Goal: Task Accomplishment & Management: Use online tool/utility

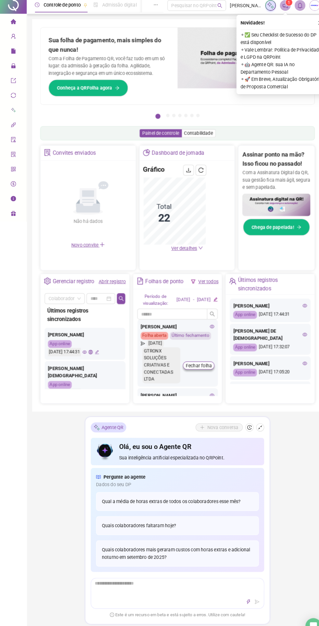
click at [10, 22] on icon "home" at bounding box center [12, 23] width 5 height 5
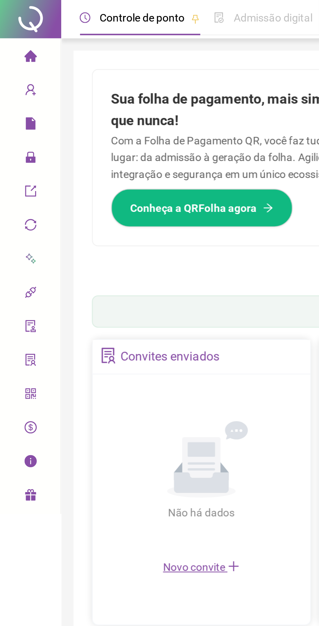
click at [11, 37] on icon "user-add" at bounding box center [12, 38] width 5 height 5
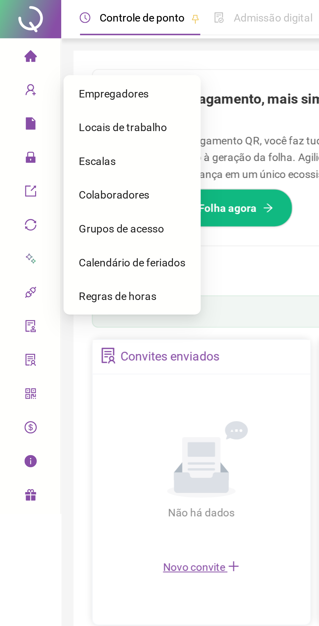
click at [12, 54] on icon "file" at bounding box center [13, 52] width 4 height 5
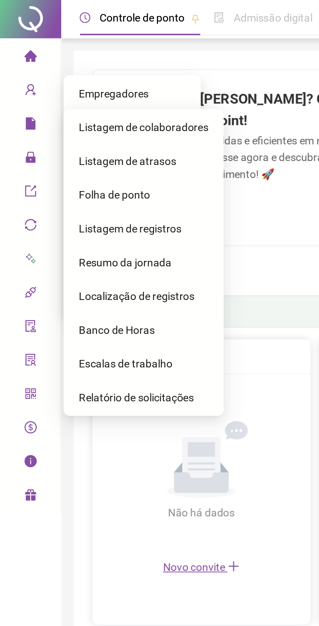
click at [48, 171] on span "Relatório de solicitações" at bounding box center [58, 168] width 49 height 5
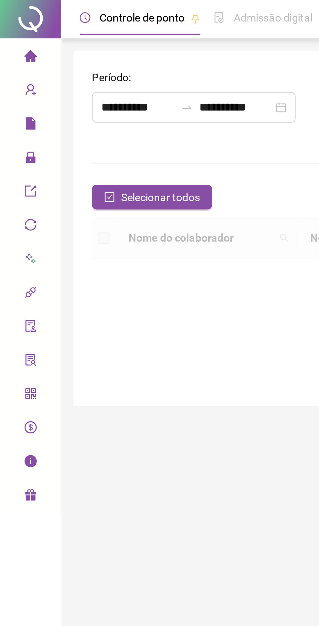
type input "**********"
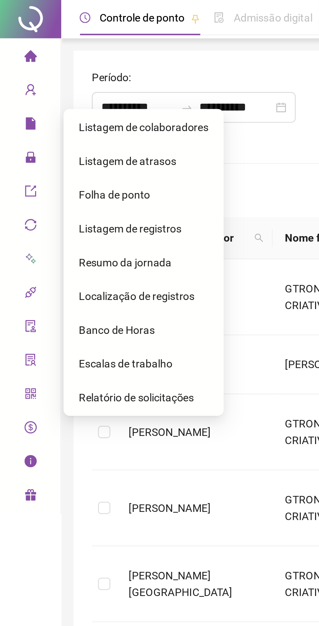
click at [104, 65] on form "**********" at bounding box center [172, 237] width 267 height 417
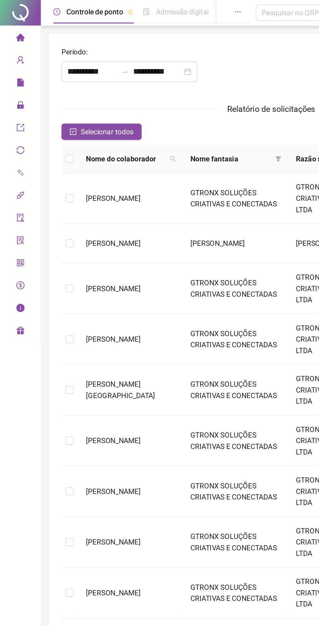
click at [13, 39] on icon "user-add" at bounding box center [12, 38] width 5 height 5
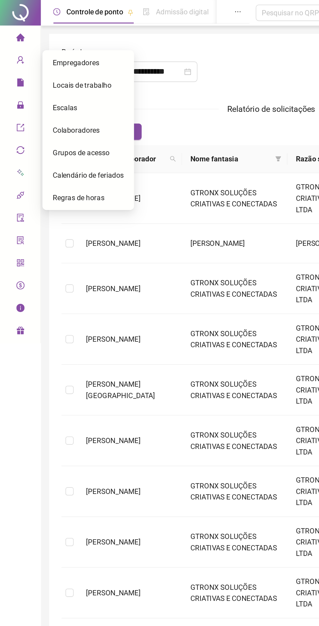
click at [9, 68] on div "Administração" at bounding box center [12, 67] width 23 height 13
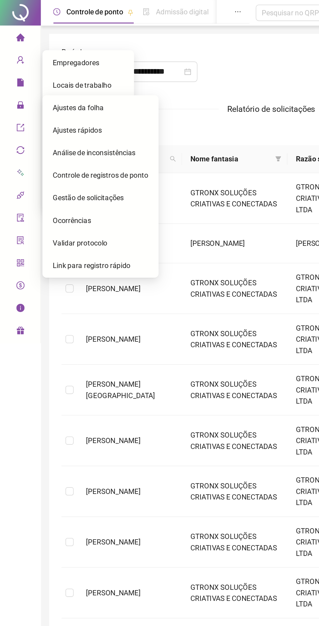
click at [46, 124] on span "Gestão de solicitações" at bounding box center [56, 125] width 45 height 5
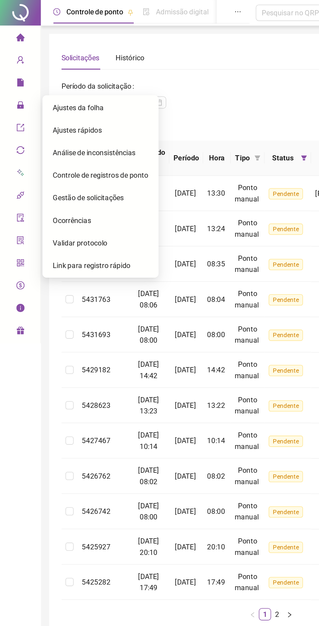
click at [127, 76] on div "Selecionar todos Registros Selecionados : 0 / 104" at bounding box center [172, 81] width 267 height 10
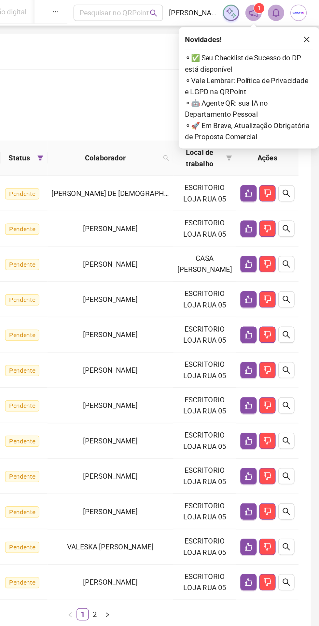
click at [274, 170] on icon "like" at bounding box center [274, 167] width 5 height 5
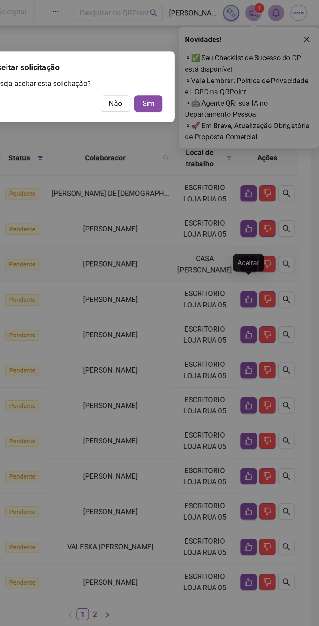
click at [209, 68] on span "Sim" at bounding box center [210, 65] width 7 height 7
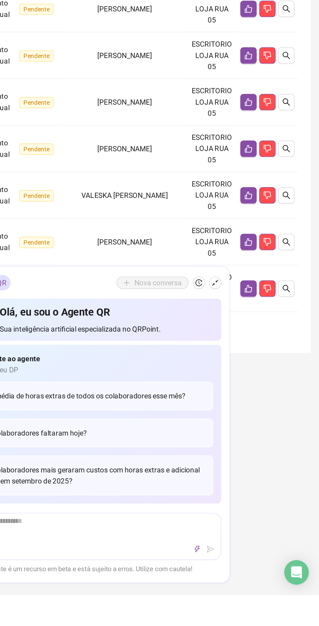
scroll to position [22, 0]
click at [184, 454] on icon "right" at bounding box center [185, 455] width 4 height 4
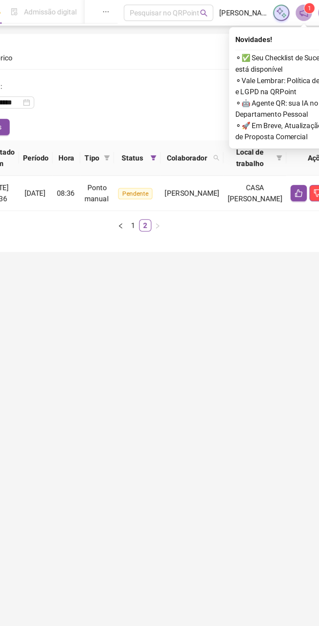
scroll to position [0, 0]
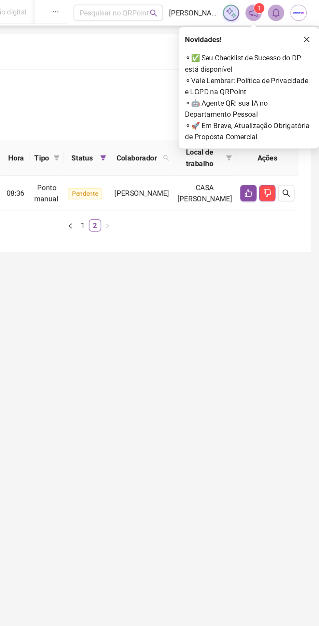
click at [270, 128] on button "button" at bounding box center [274, 123] width 10 height 10
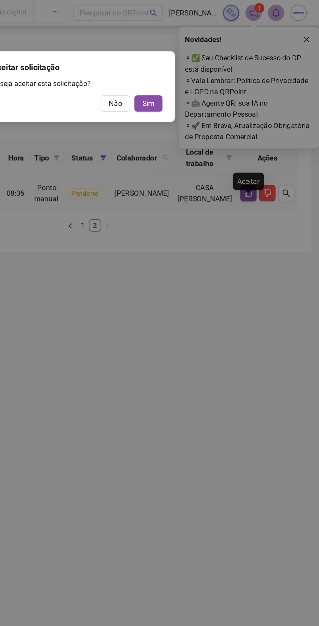
click at [211, 68] on span "Sim" at bounding box center [210, 65] width 7 height 7
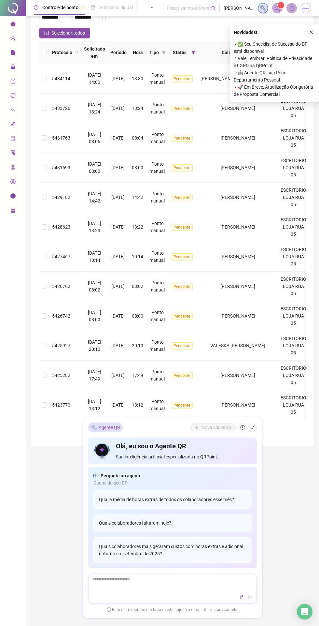
scroll to position [41, 0]
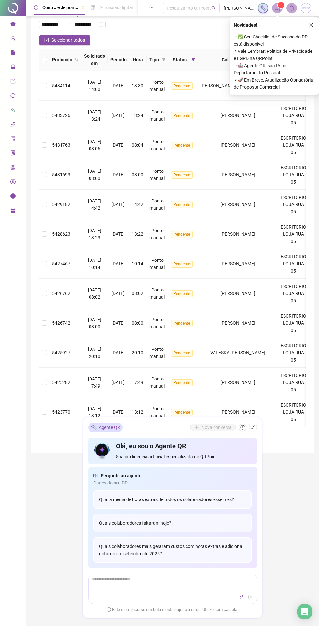
click at [13, 23] on icon "home" at bounding box center [12, 23] width 5 height 5
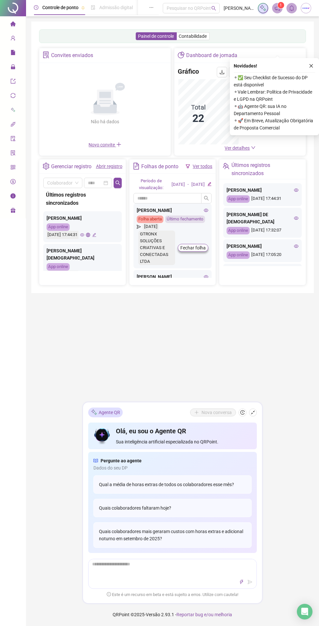
click at [256, 183] on div "ANGELA ALVES COELHO App online 19/09/2025 17:44:31" at bounding box center [263, 194] width 79 height 23
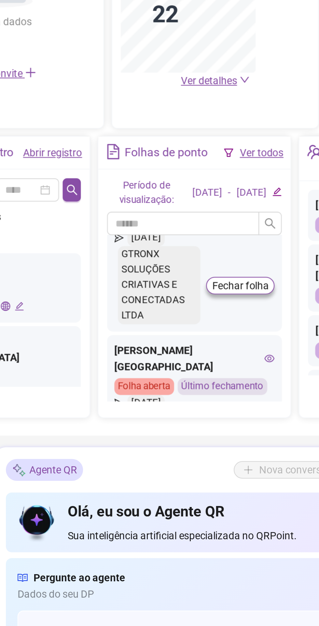
scroll to position [198, 0]
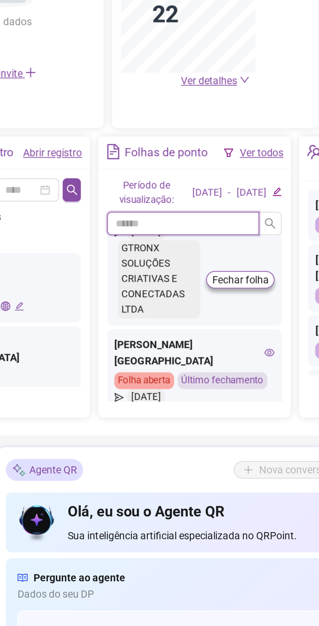
click at [143, 297] on input "text" at bounding box center [168, 302] width 68 height 10
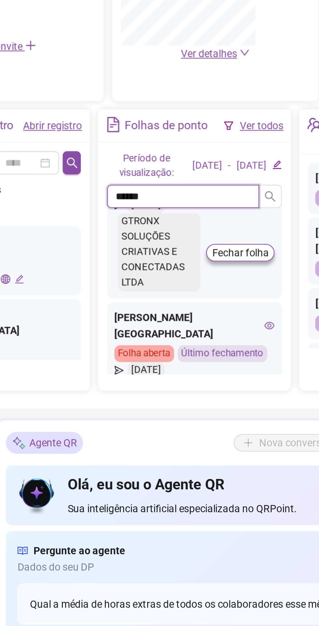
click at [205, 299] on icon "search" at bounding box center [206, 301] width 5 height 5
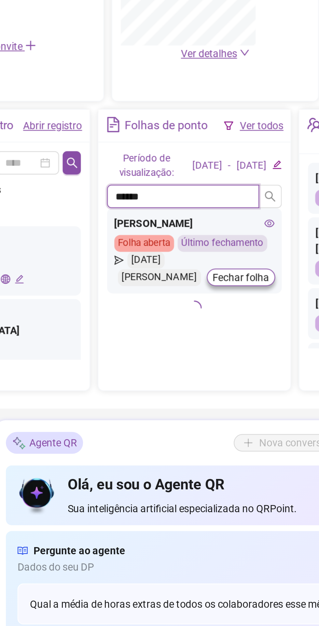
scroll to position [0, 0]
type input "******"
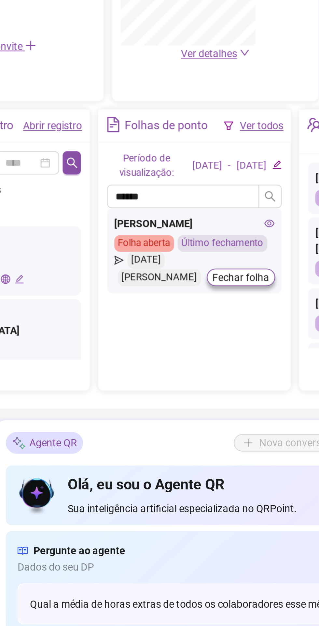
click at [189, 334] on span "Fechar folha" at bounding box center [193, 337] width 25 height 7
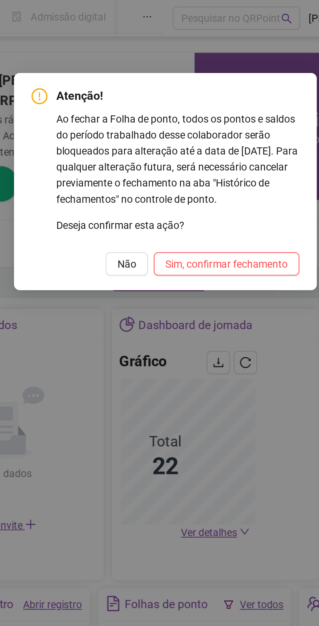
click at [142, 118] on span "Não" at bounding box center [142, 117] width 8 height 7
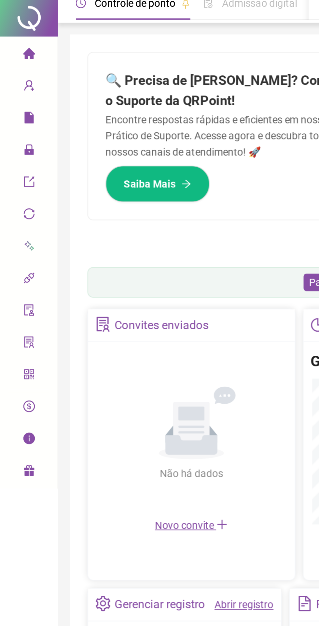
scroll to position [0, 0]
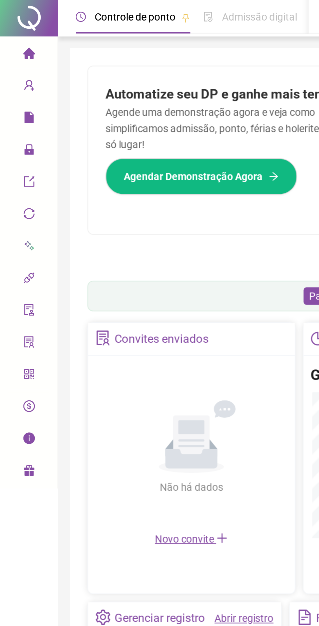
click at [8, 37] on div "Cadastros" at bounding box center [12, 38] width 23 height 13
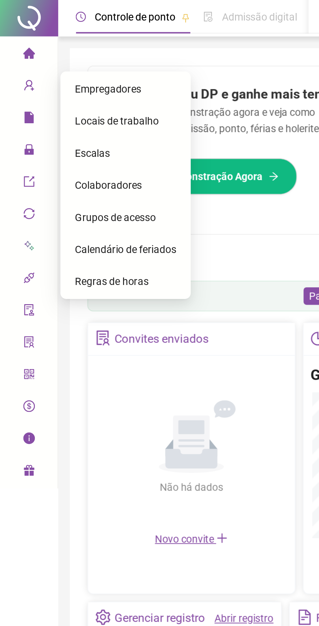
click at [12, 52] on icon "file" at bounding box center [13, 52] width 4 height 5
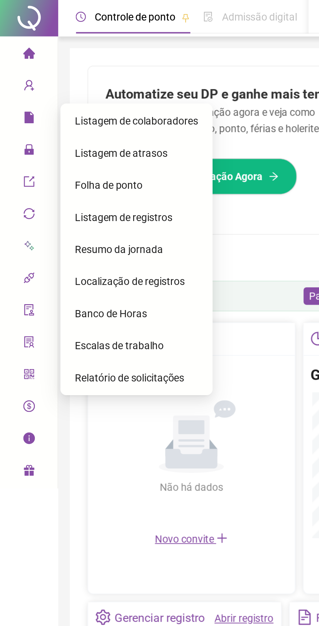
click at [42, 83] on span "Folha de ponto" at bounding box center [49, 82] width 30 height 5
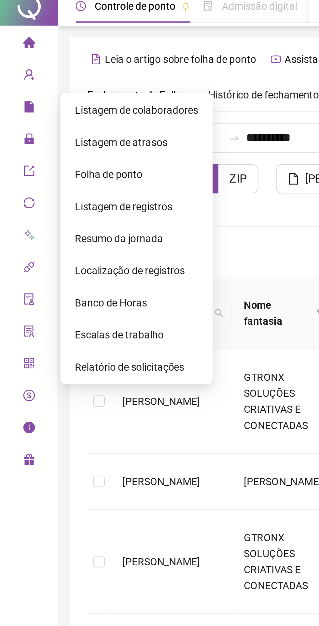
click at [113, 108] on div "Colaboradores" at bounding box center [172, 106] width 267 height 8
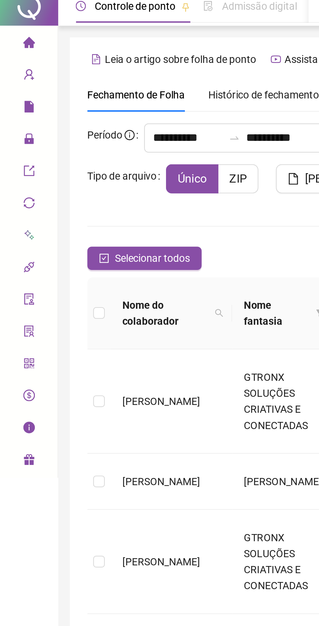
click at [104, 98] on div "**********" at bounding box center [172, 343] width 267 height 566
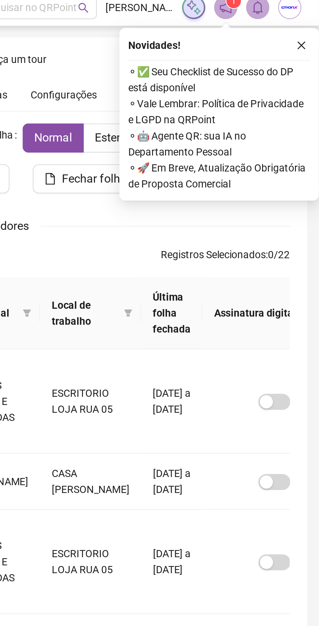
click at [312, 21] on button "button" at bounding box center [312, 25] width 8 height 8
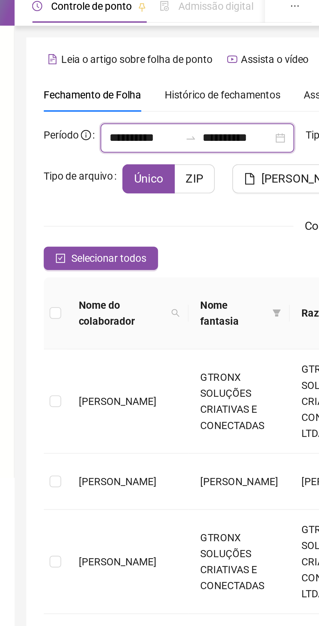
click at [77, 66] on input "**********" at bounding box center [83, 67] width 31 height 8
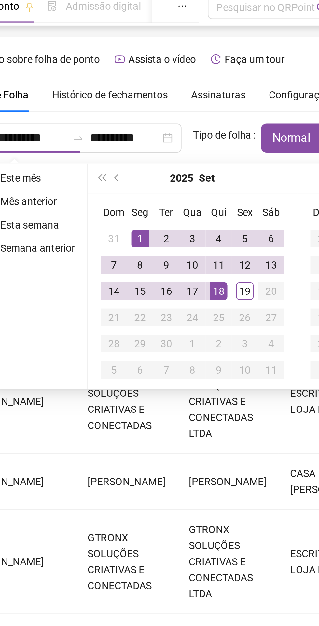
click at [123, 84] on span "prev-year" at bounding box center [122, 84] width 3 height 3
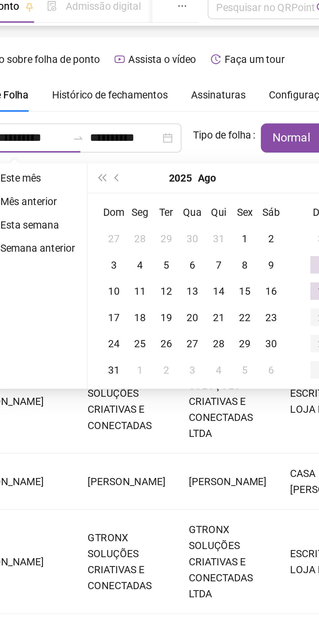
click at [179, 110] on div "1" at bounding box center [180, 112] width 8 height 8
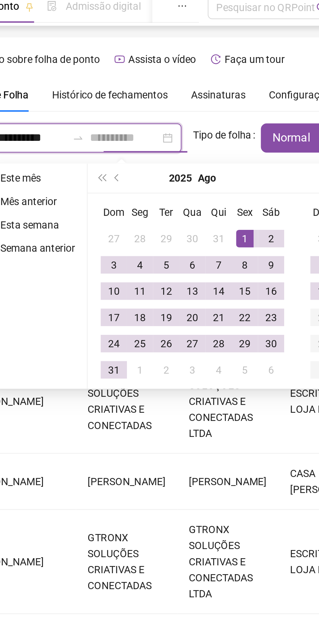
type input "**********"
click at [118, 172] on div "31" at bounding box center [121, 170] width 8 height 8
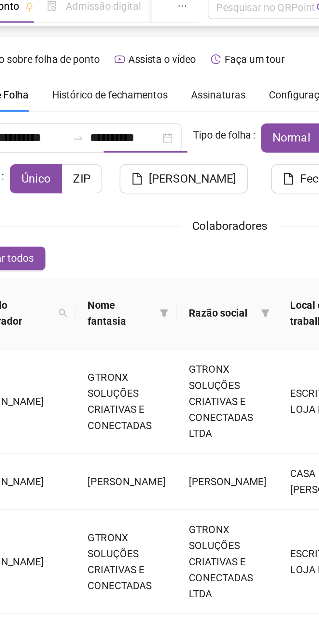
type input "**********"
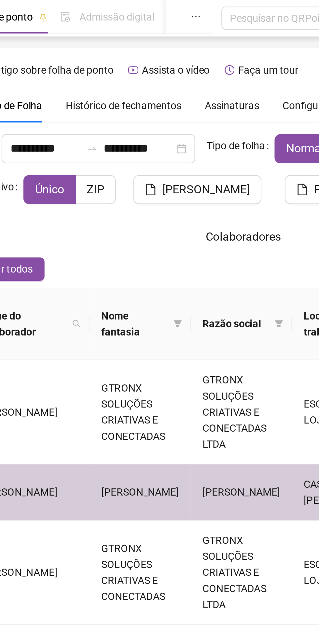
click at [137, 86] on button "[PERSON_NAME]" at bounding box center [152, 84] width 57 height 13
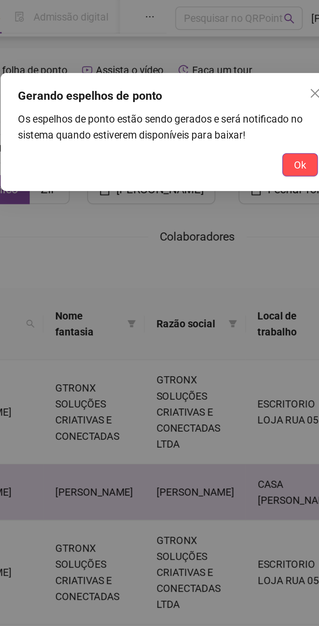
click at [218, 72] on span "Ok" at bounding box center [219, 73] width 6 height 7
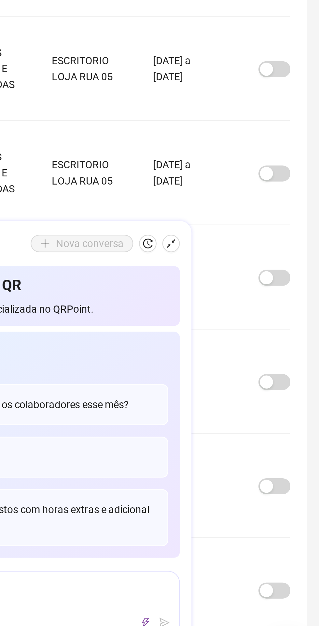
click at [253, 430] on icon "shrink" at bounding box center [253, 427] width 5 height 5
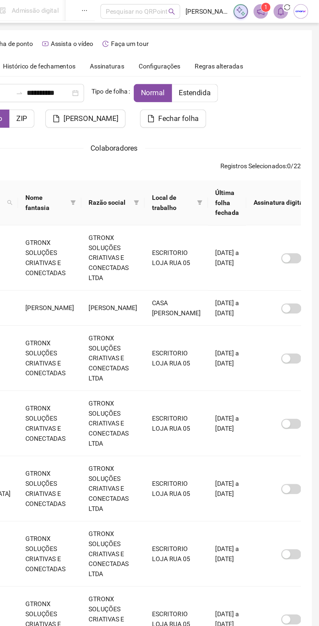
click at [288, 8] on span at bounding box center [292, 8] width 10 height 10
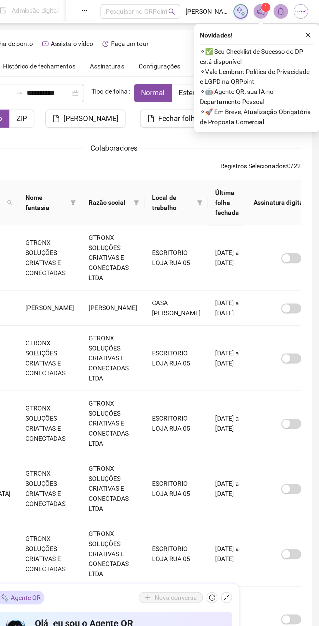
click at [311, 28] on button "button" at bounding box center [312, 25] width 8 height 8
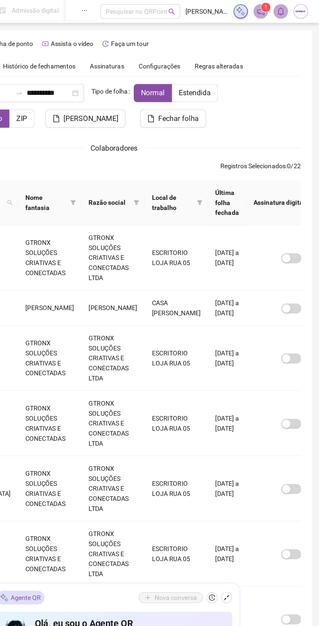
click at [282, 9] on span at bounding box center [277, 8] width 10 height 10
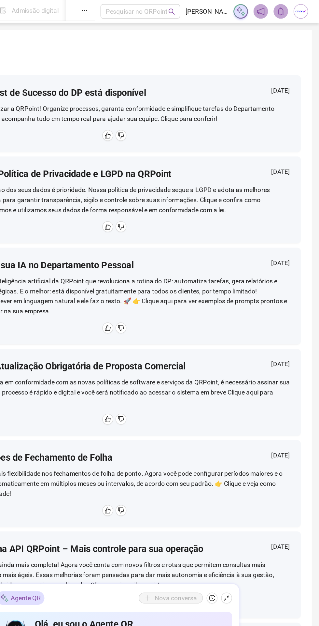
click at [289, 7] on icon "bell" at bounding box center [292, 8] width 6 height 6
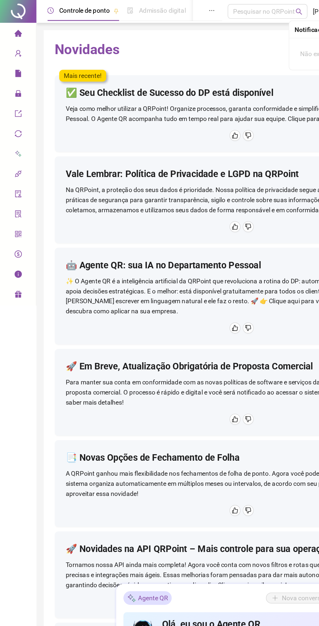
click at [11, 24] on icon "home" at bounding box center [12, 23] width 5 height 5
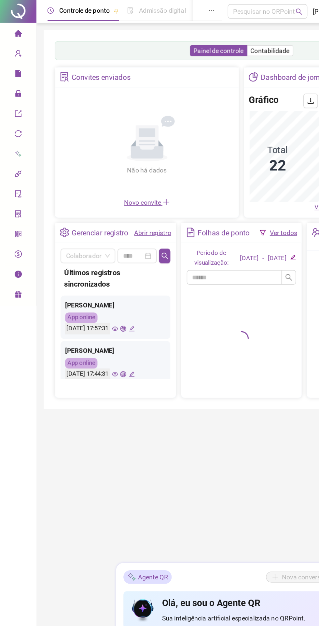
click at [10, 38] on icon "user-add" at bounding box center [12, 38] width 5 height 5
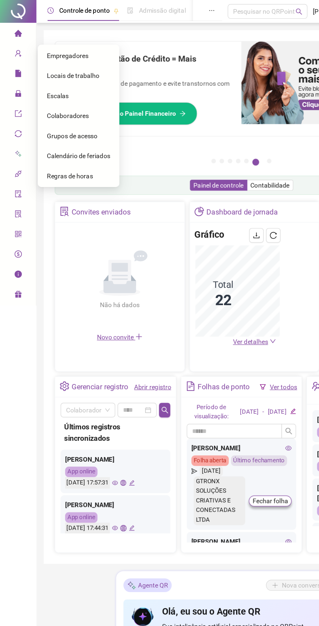
click at [9, 52] on div "Relatórios" at bounding box center [12, 52] width 23 height 13
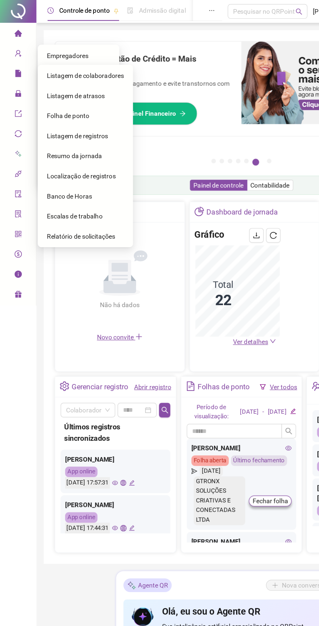
click at [45, 82] on span "Folha de ponto" at bounding box center [49, 82] width 30 height 5
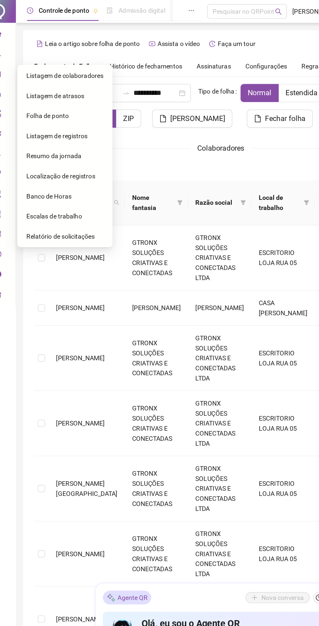
click at [111, 107] on div "Colaboradores" at bounding box center [172, 106] width 267 height 8
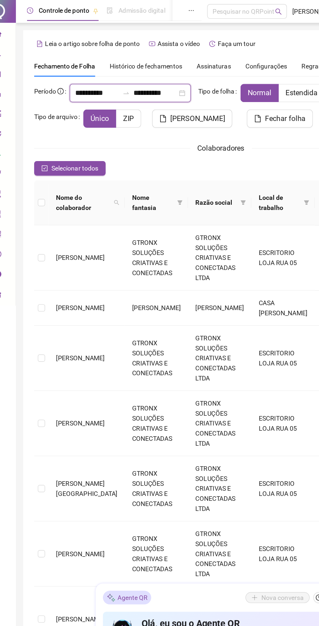
click at [82, 67] on input "**********" at bounding box center [83, 67] width 31 height 8
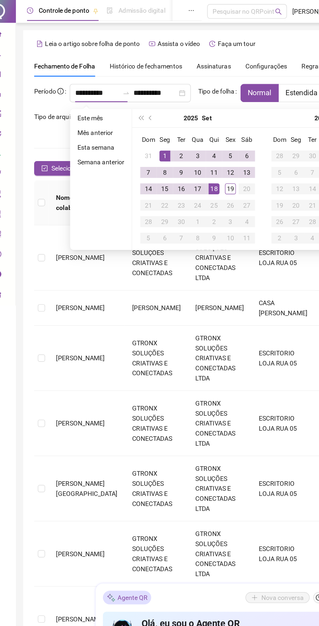
click at [123, 84] on span "prev-year" at bounding box center [122, 84] width 3 height 3
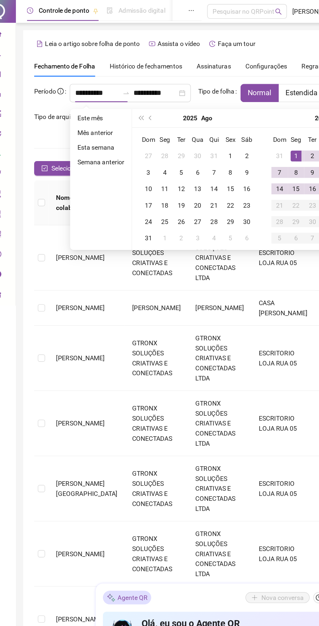
click at [179, 111] on div "1" at bounding box center [180, 112] width 8 height 8
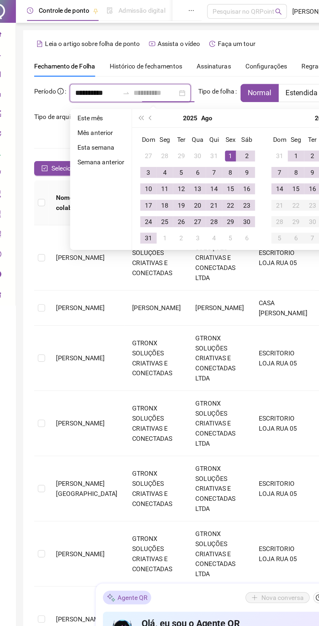
type input "**********"
click at [117, 170] on div "31" at bounding box center [121, 170] width 8 height 8
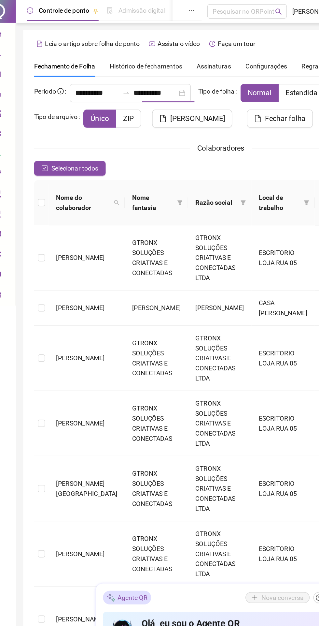
type input "**********"
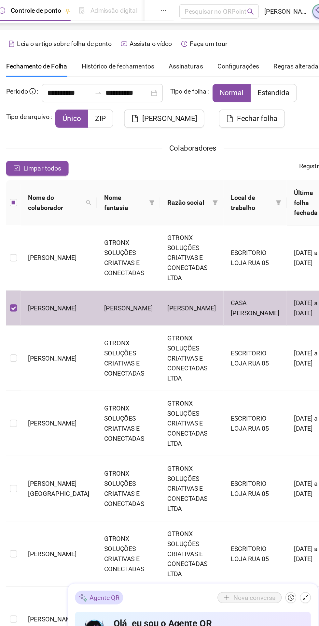
click at [141, 85] on span "[PERSON_NAME]" at bounding box center [156, 85] width 39 height 8
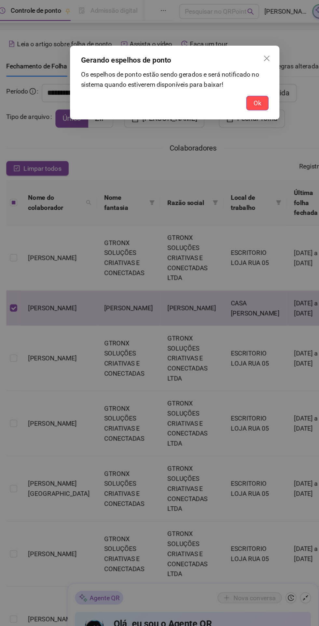
click at [219, 74] on span "Ok" at bounding box center [219, 73] width 6 height 7
